Goal: Navigation & Orientation: Find specific page/section

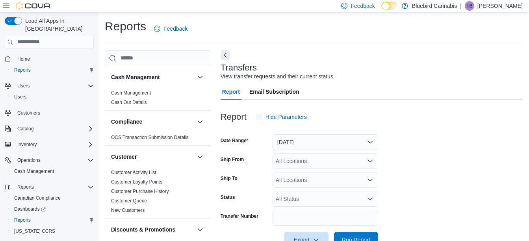
scroll to position [18, 0]
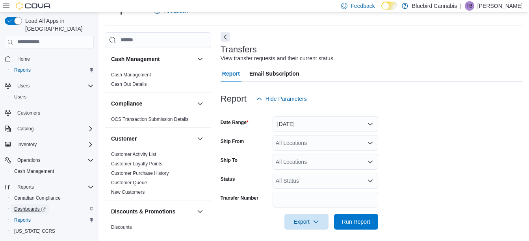
click at [31, 206] on span "Dashboards" at bounding box center [30, 209] width 32 height 6
